Goal: Transaction & Acquisition: Purchase product/service

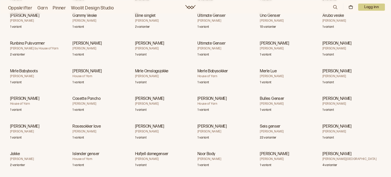
scroll to position [6452, 0]
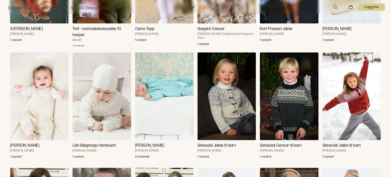
click at [159, 90] on img "Fredrik Babysett" at bounding box center [164, 96] width 58 height 88
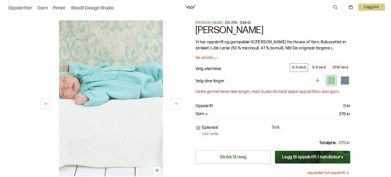
click at [176, 105] on icon at bounding box center [176, 104] width 4 height 4
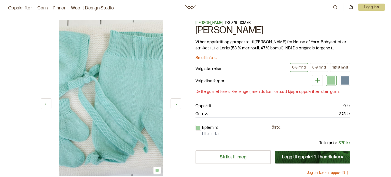
click at [176, 105] on icon at bounding box center [176, 104] width 4 height 4
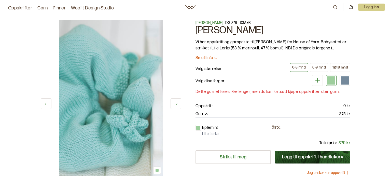
click at [176, 105] on icon at bounding box center [176, 104] width 4 height 4
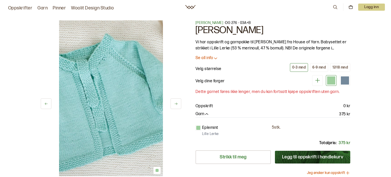
click at [176, 105] on icon at bounding box center [176, 104] width 4 height 4
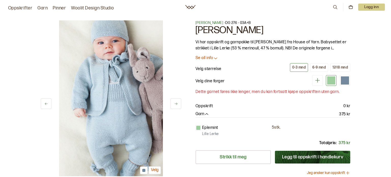
click at [176, 105] on icon at bounding box center [176, 104] width 4 height 4
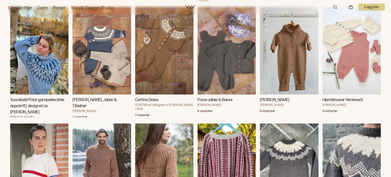
scroll to position [7500, 0]
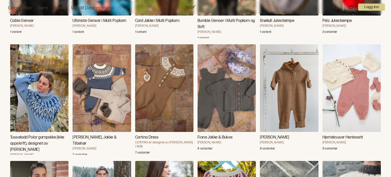
click at [231, 96] on img "Fione Jakke & Bukse" at bounding box center [227, 88] width 58 height 88
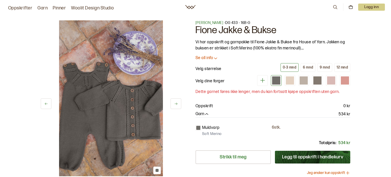
click at [176, 104] on icon at bounding box center [176, 104] width 4 height 4
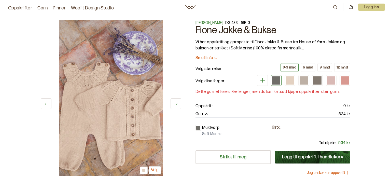
click at [176, 104] on icon at bounding box center [176, 104] width 4 height 4
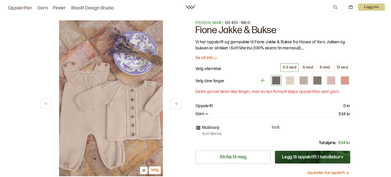
click at [176, 104] on icon at bounding box center [176, 104] width 4 height 4
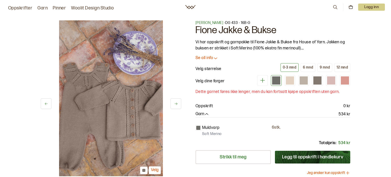
click at [176, 104] on icon at bounding box center [176, 104] width 4 height 4
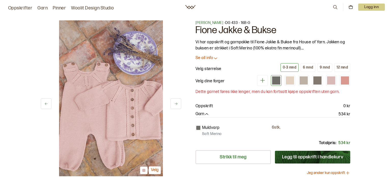
click at [176, 104] on icon at bounding box center [176, 104] width 4 height 4
